Goal: Task Accomplishment & Management: Use online tool/utility

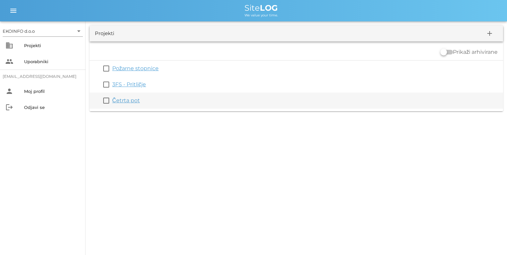
click at [116, 101] on link "Četrta pot" at bounding box center [126, 100] width 28 height 6
click at [128, 102] on link "Četrta pot" at bounding box center [126, 100] width 28 height 6
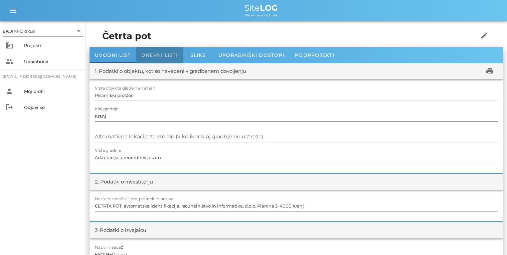
click at [164, 53] on span "Dnevni listi" at bounding box center [159, 55] width 36 height 6
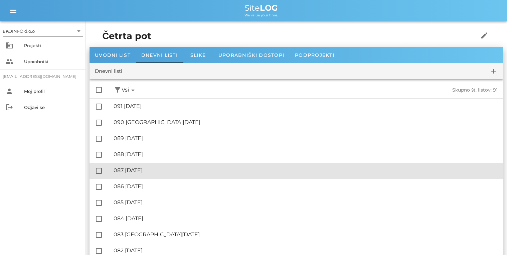
click at [134, 170] on div "🔏 087 [DATE]" at bounding box center [306, 170] width 384 height 6
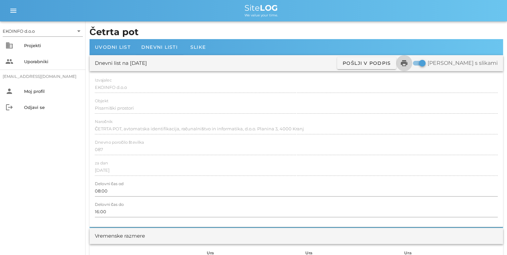
click at [408, 65] on icon "print" at bounding box center [404, 63] width 8 height 8
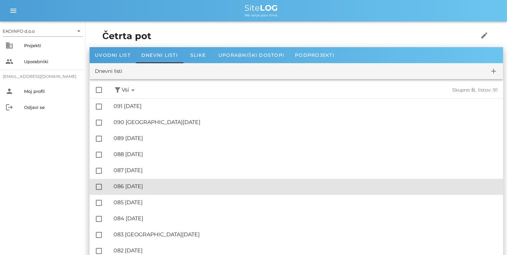
click at [137, 186] on div "🔏 086 [DATE]" at bounding box center [306, 186] width 384 height 6
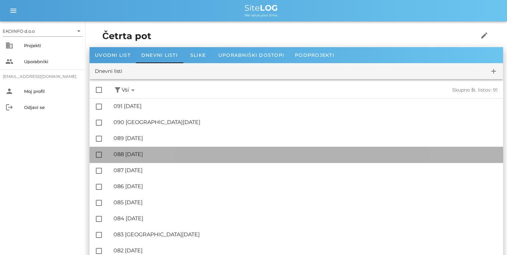
click at [142, 156] on div "🔏 088 [DATE]" at bounding box center [306, 154] width 384 height 6
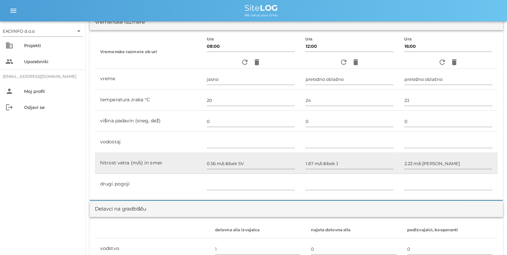
click at [146, 169] on td "hitrost vetra (m/s) in smer" at bounding box center [148, 163] width 106 height 21
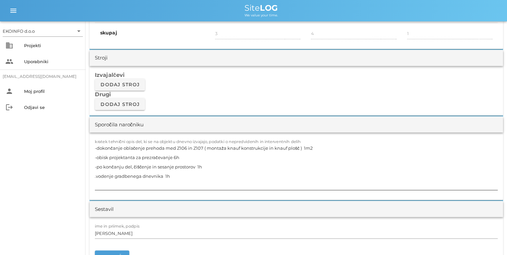
scroll to position [561, 0]
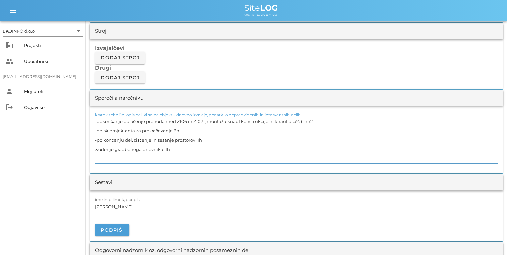
click at [174, 147] on textarea "-dokončanje oblačenje prehoda med Z106 in Z107 ( montaža knauf konstrukcije in …" at bounding box center [296, 139] width 403 height 47
drag, startPoint x: 174, startPoint y: 147, endPoint x: 117, endPoint y: 112, distance: 66.2
click at [117, 116] on div "kratek tehnični opis del, ki se na objektu dnevno izvajajo, podatki o nepredvid…" at bounding box center [296, 139] width 403 height 47
click at [148, 144] on textarea "-dokončanje oblačenje prehoda med Z106 in Z107 ( montaža knauf konstrukcije in …" at bounding box center [296, 139] width 403 height 47
click at [176, 150] on textarea "-dokončanje oblačenje prehoda med Z106 in Z107 ( montaža knauf konstrukcije in …" at bounding box center [296, 139] width 403 height 47
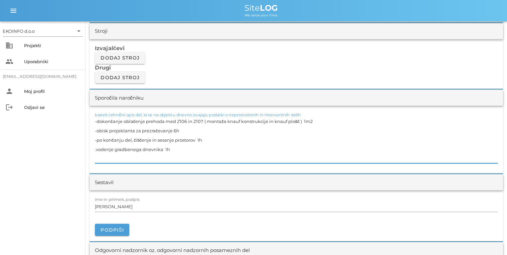
click at [95, 148] on textarea "-dokončanje oblačenje prehoda med Z106 in Z107 ( montaža knauf konstrukcije in …" at bounding box center [296, 139] width 403 height 47
click at [188, 140] on textarea "-dokončanje oblačenje prehoda med Z106 in Z107 ( montaža knauf konstrukcije in …" at bounding box center [296, 139] width 403 height 47
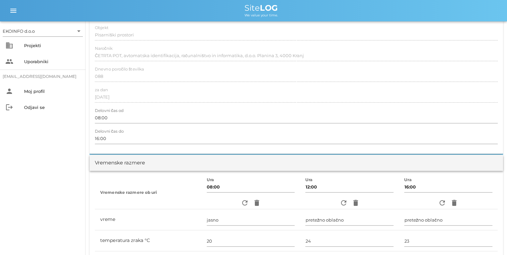
scroll to position [0, 0]
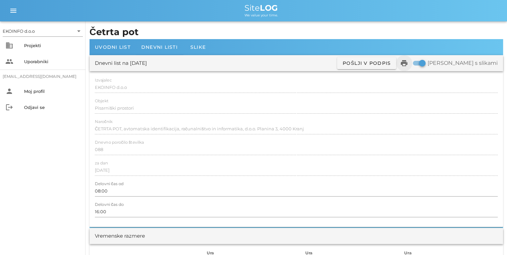
type textarea "-dokončanje oblačenje prehoda med Z106 in Z107 ( montaža knauf konstrukcije in …"
click at [408, 65] on icon "print" at bounding box center [404, 63] width 8 height 8
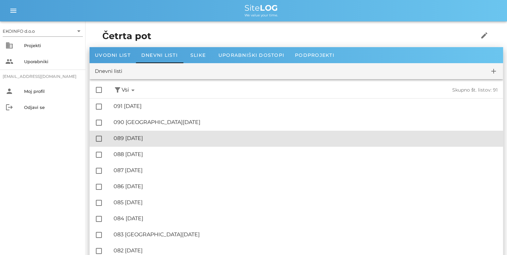
click at [150, 138] on div "🔏 089 torek, 23.09.2025" at bounding box center [306, 138] width 384 height 6
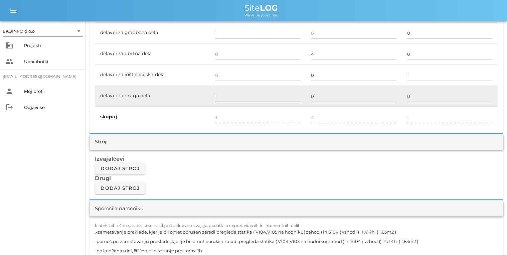
scroll to position [454, 0]
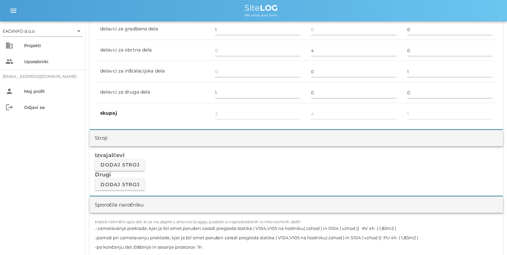
click at [96, 227] on textarea ".-zametavanje preklade, kjer je bil omet porušen zaradi pregleda statika ( V104…" at bounding box center [296, 243] width 403 height 40
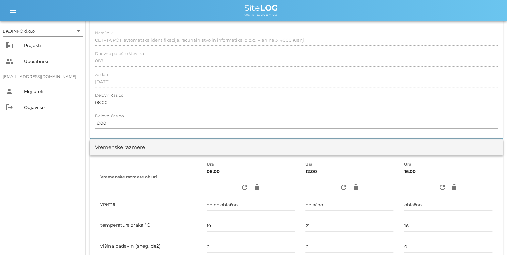
scroll to position [0, 0]
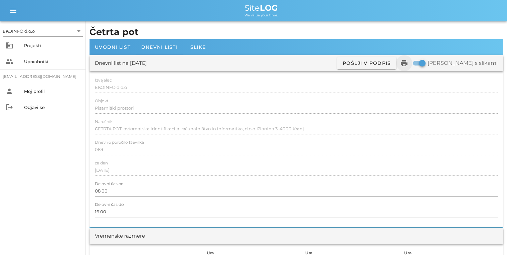
type textarea "-zametavanje preklade, kjer je bil omet porušen zaradi pregleda statika ( V104,…"
click at [408, 65] on icon "print" at bounding box center [404, 63] width 8 height 8
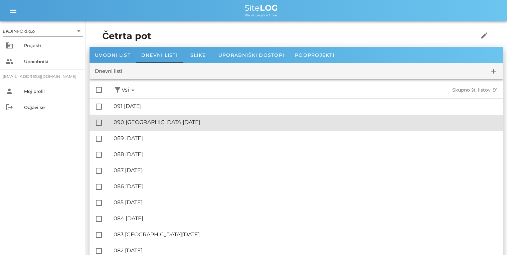
click at [148, 124] on div "🔏 090 sreda, 24.09.2025" at bounding box center [306, 122] width 384 height 6
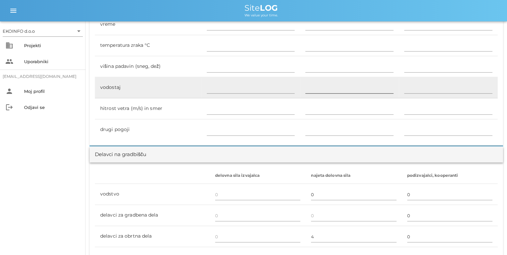
scroll to position [214, 0]
